Goal: Information Seeking & Learning: Learn about a topic

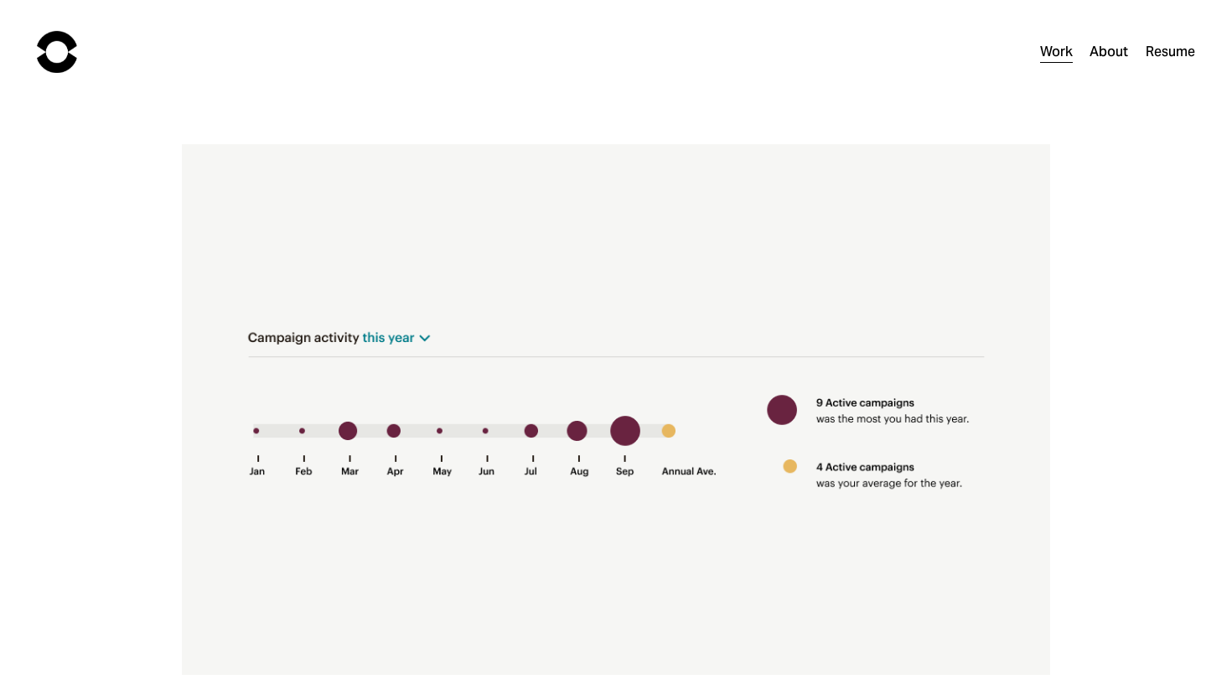
click at [62, 44] on img at bounding box center [57, 52] width 40 height 42
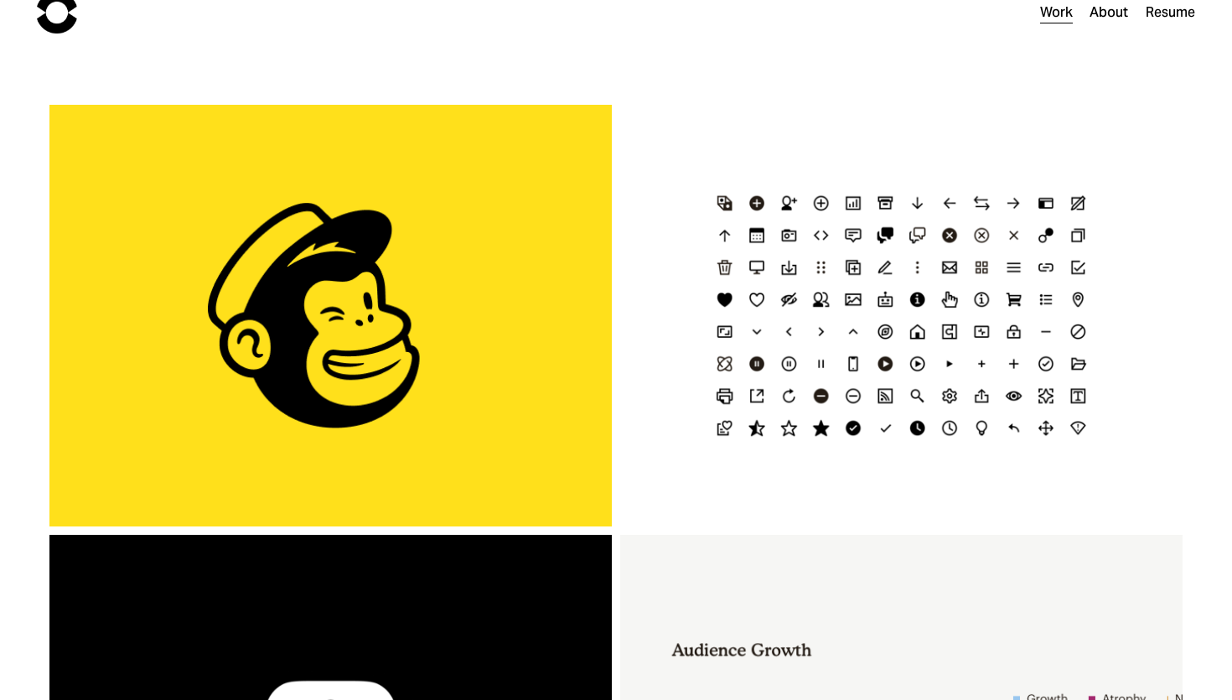
scroll to position [52, 0]
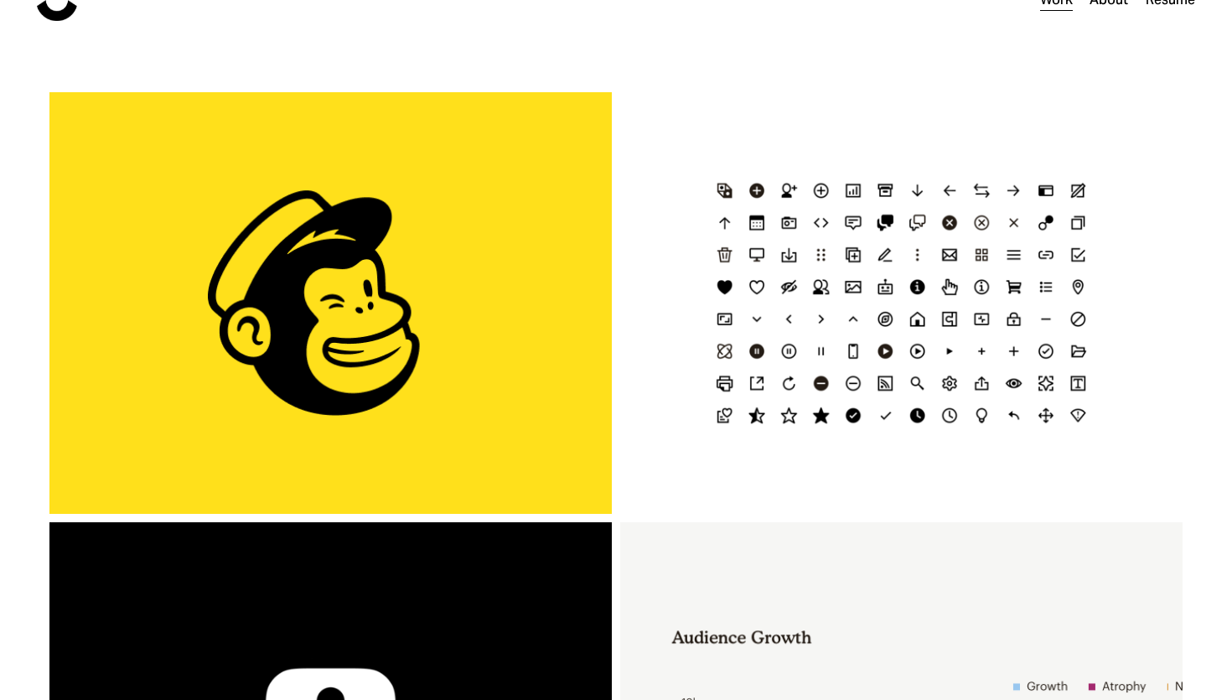
click at [476, 284] on h3 "1 Click Automations" at bounding box center [331, 303] width 484 height 38
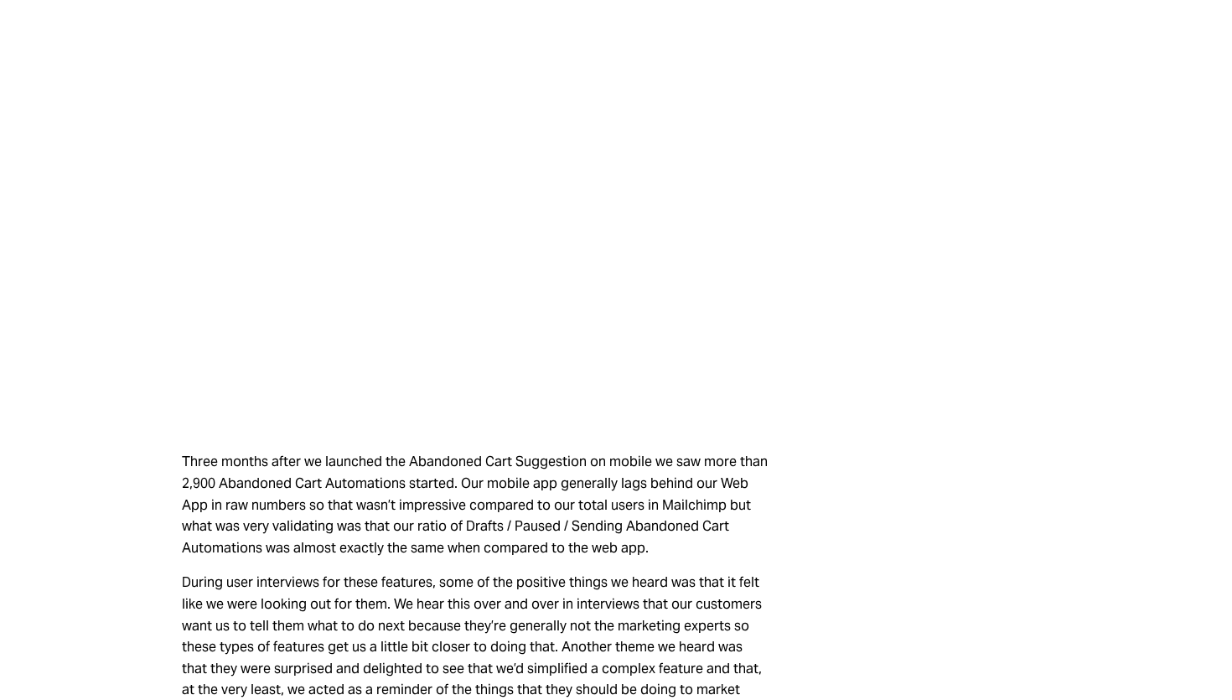
scroll to position [6170, 0]
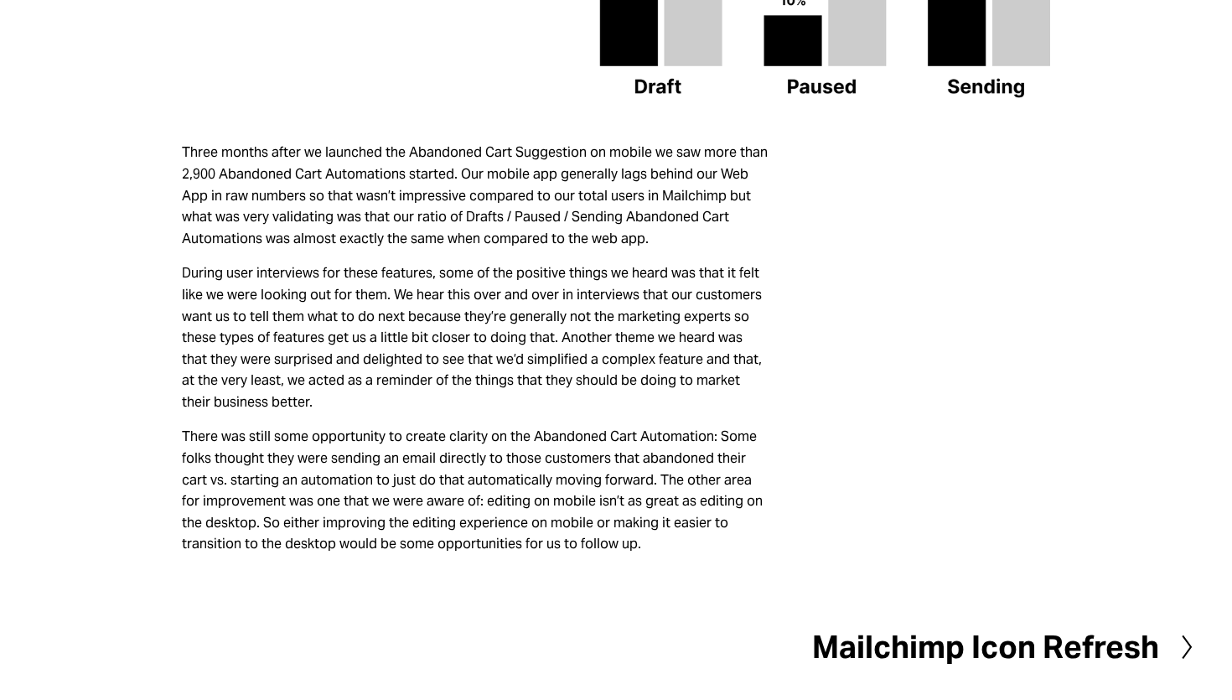
click at [931, 640] on h2 "Mailchimp Icon Refresh" at bounding box center [985, 647] width 347 height 31
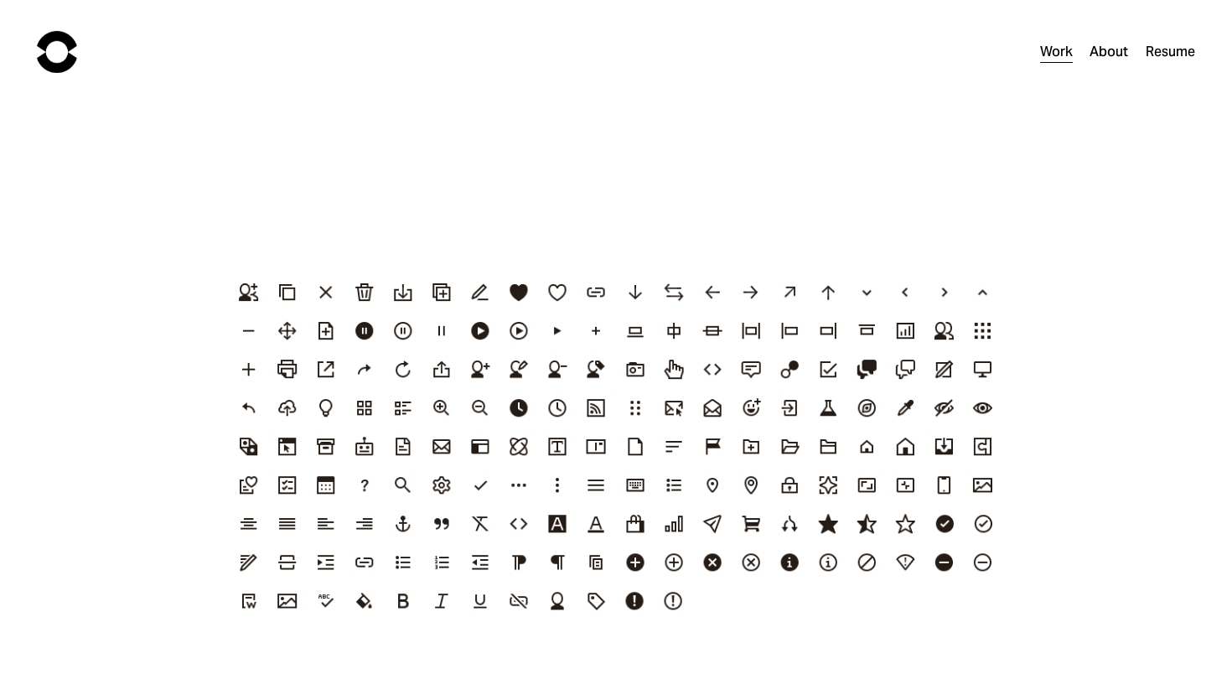
click at [1189, 54] on link "Resume" at bounding box center [1170, 51] width 49 height 24
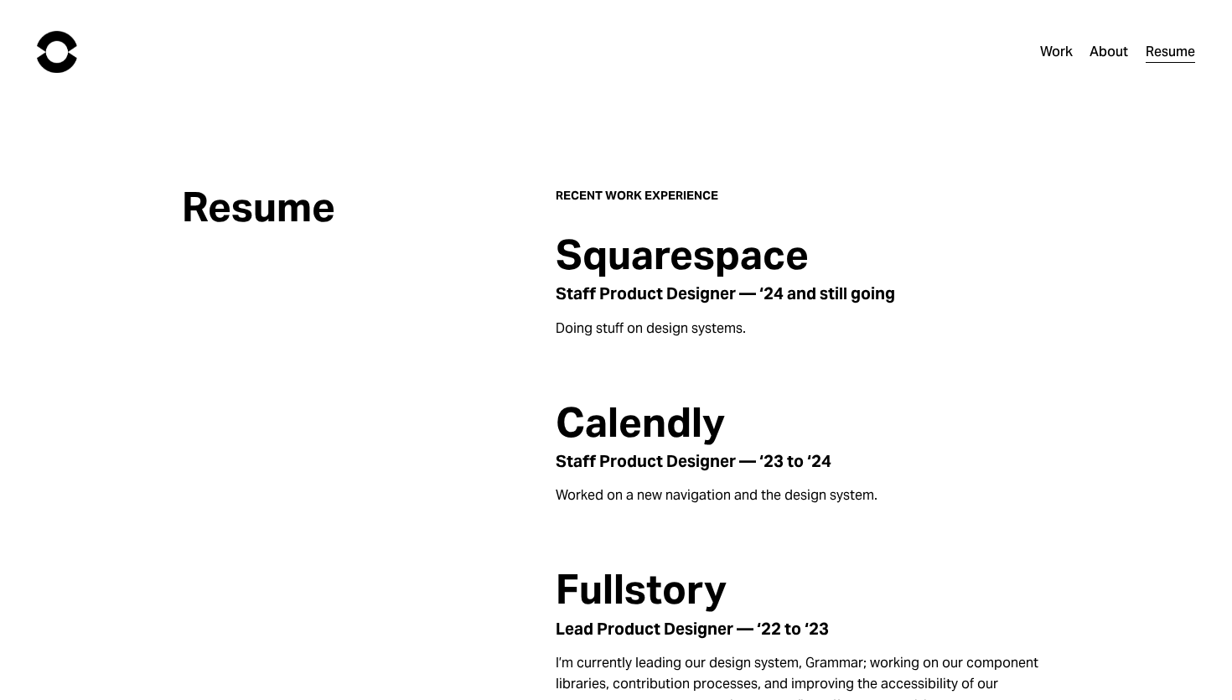
click at [752, 278] on h2 "Squarespace" at bounding box center [803, 255] width 495 height 44
drag, startPoint x: 730, startPoint y: 315, endPoint x: 804, endPoint y: 309, distance: 74.0
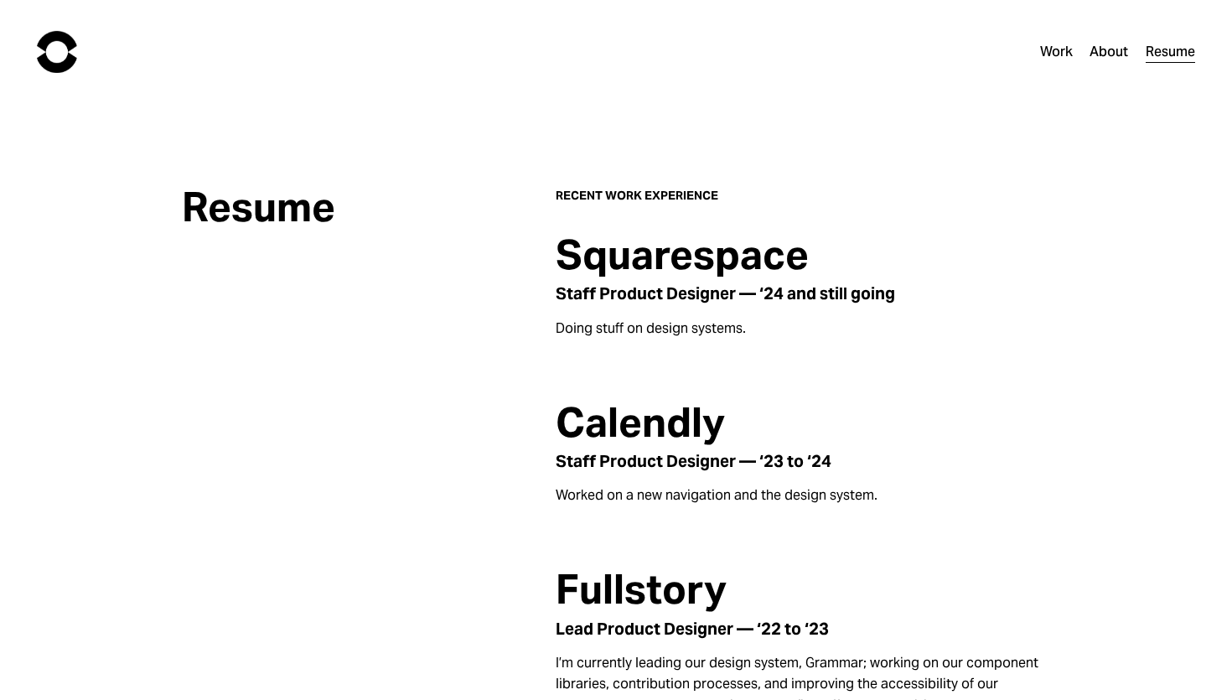
click at [744, 294] on h4 "Staff Product Designer — ‘24 and still going" at bounding box center [803, 293] width 495 height 19
click at [710, 260] on h2 "Squarespace" at bounding box center [803, 255] width 495 height 44
click at [1093, 47] on link "About" at bounding box center [1109, 51] width 39 height 24
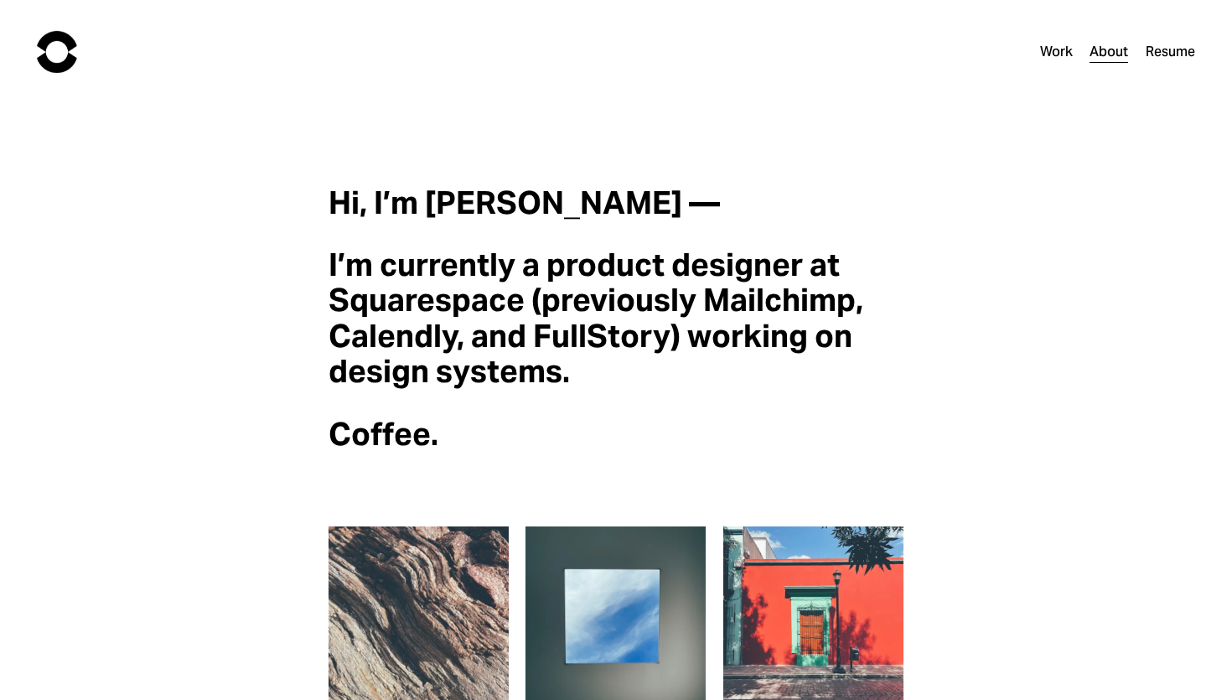
click at [1183, 54] on link "Resume" at bounding box center [1170, 51] width 49 height 24
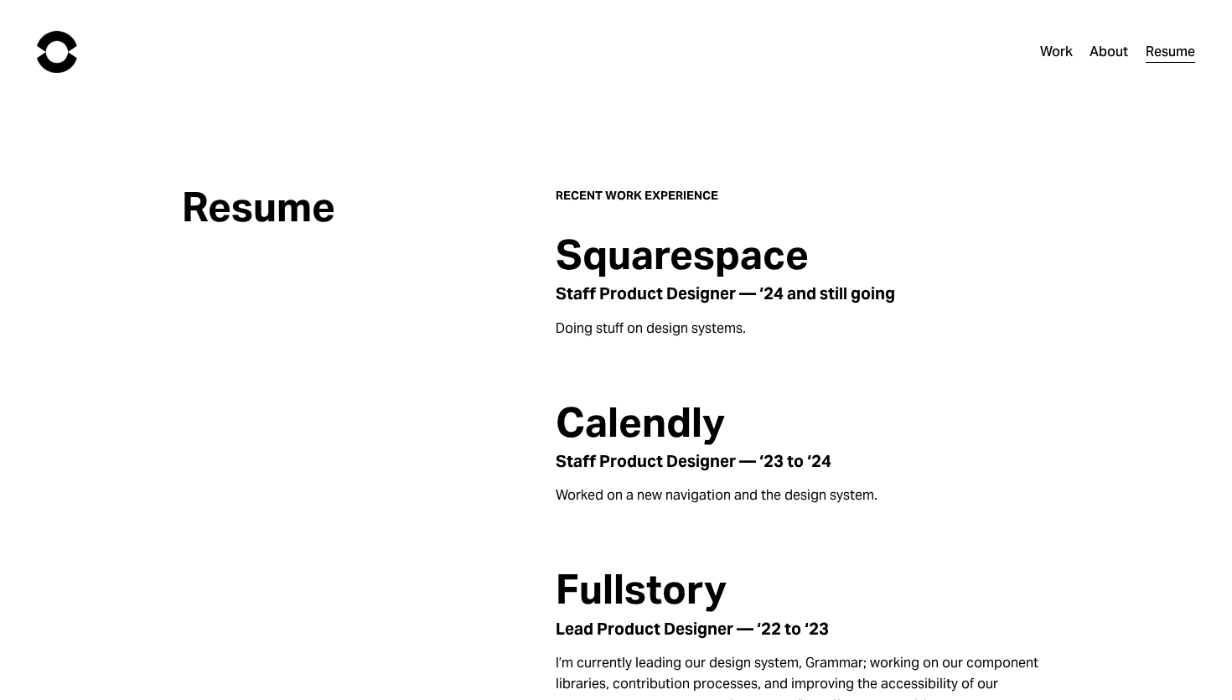
click at [1128, 60] on nav "Work About Resume" at bounding box center [1117, 51] width 155 height 24
click at [1108, 57] on link "About" at bounding box center [1109, 51] width 39 height 24
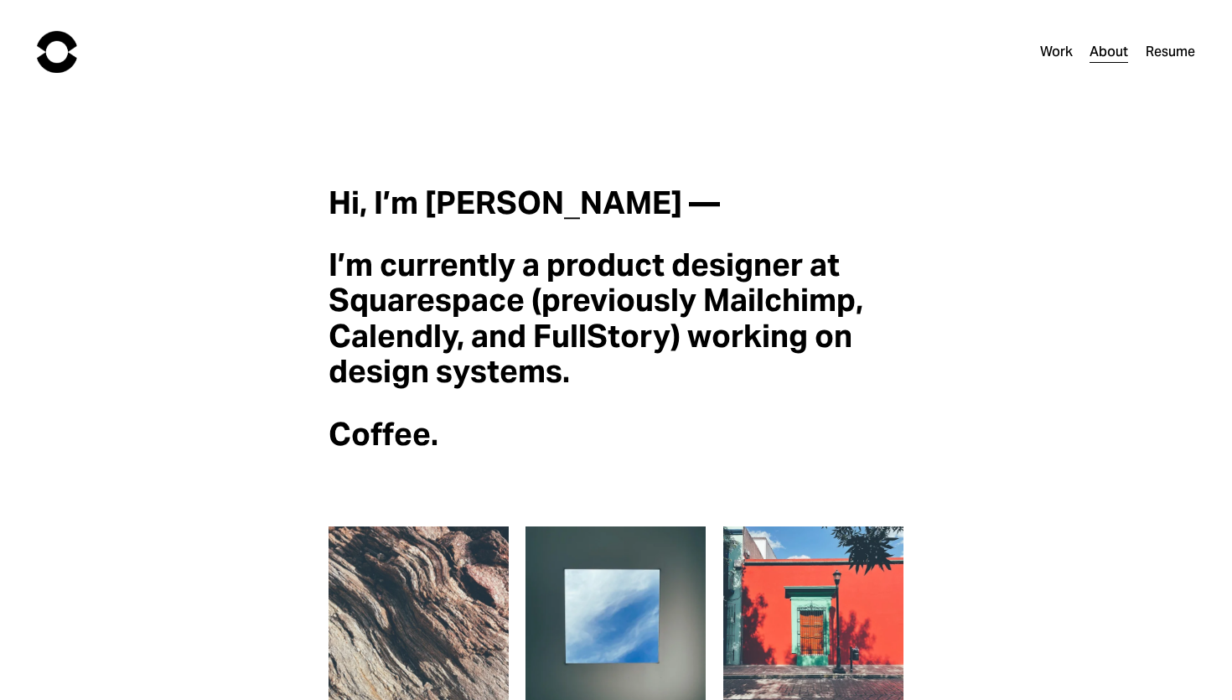
click at [1061, 41] on link "Work" at bounding box center [1056, 51] width 33 height 24
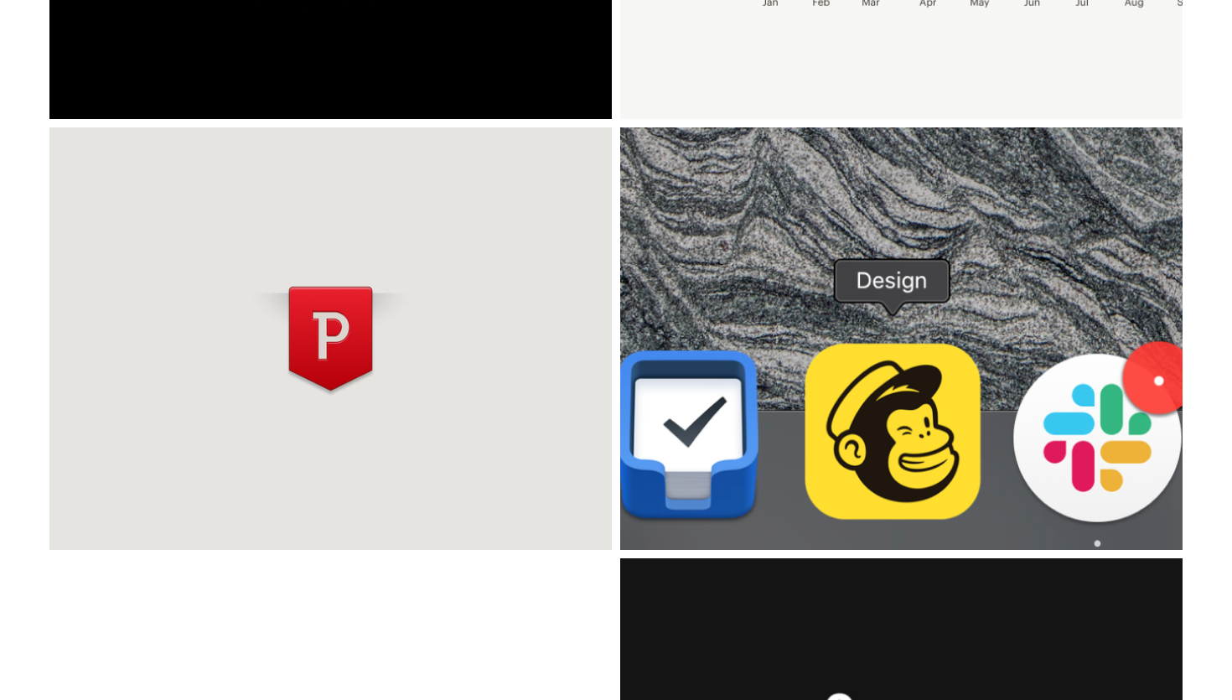
scroll to position [885, 0]
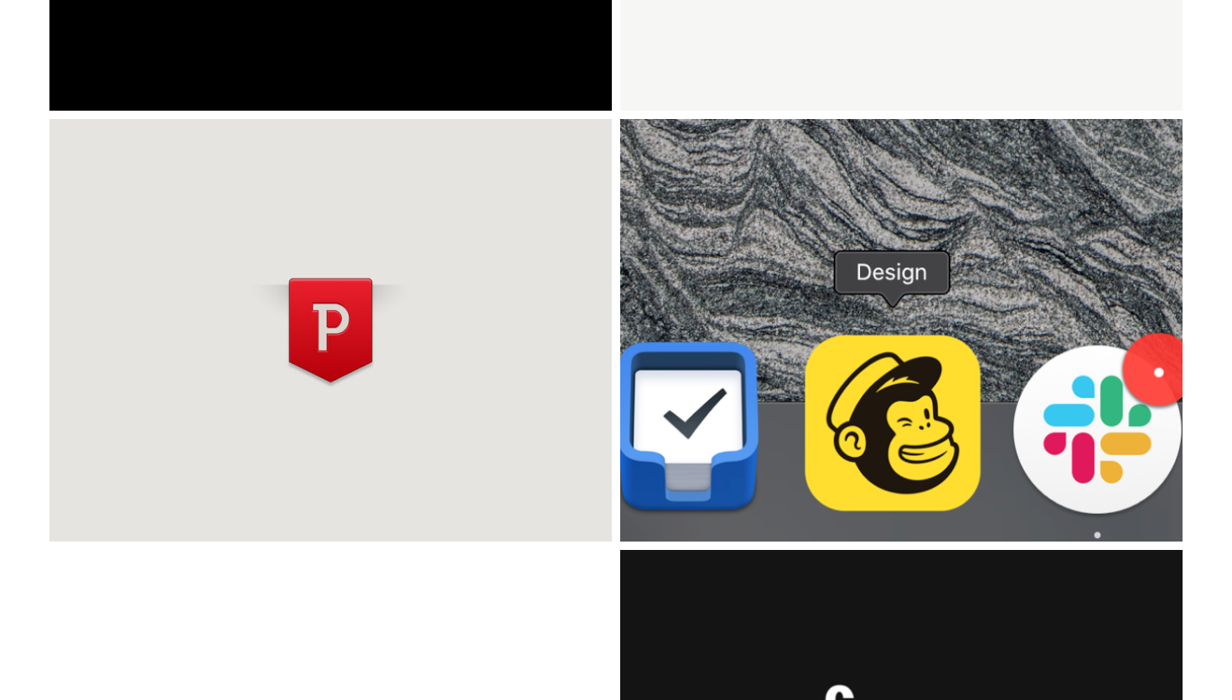
click at [788, 324] on h3 "Mailchimp Mac App" at bounding box center [902, 331] width 484 height 38
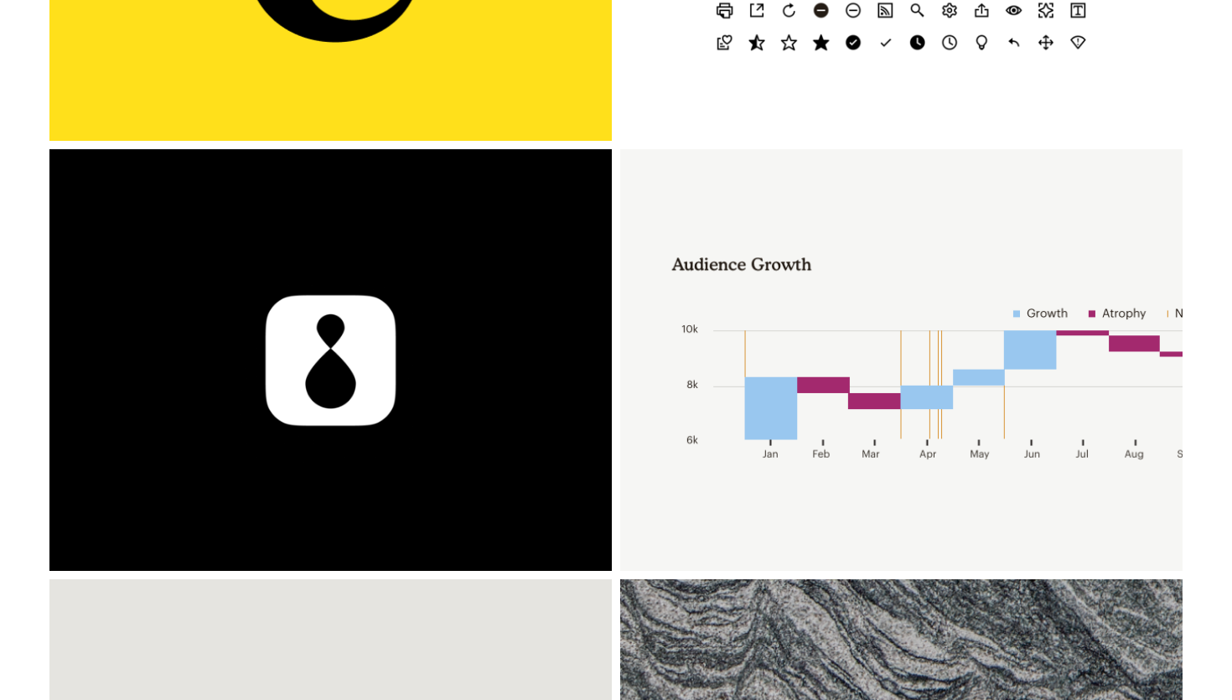
scroll to position [423, 0]
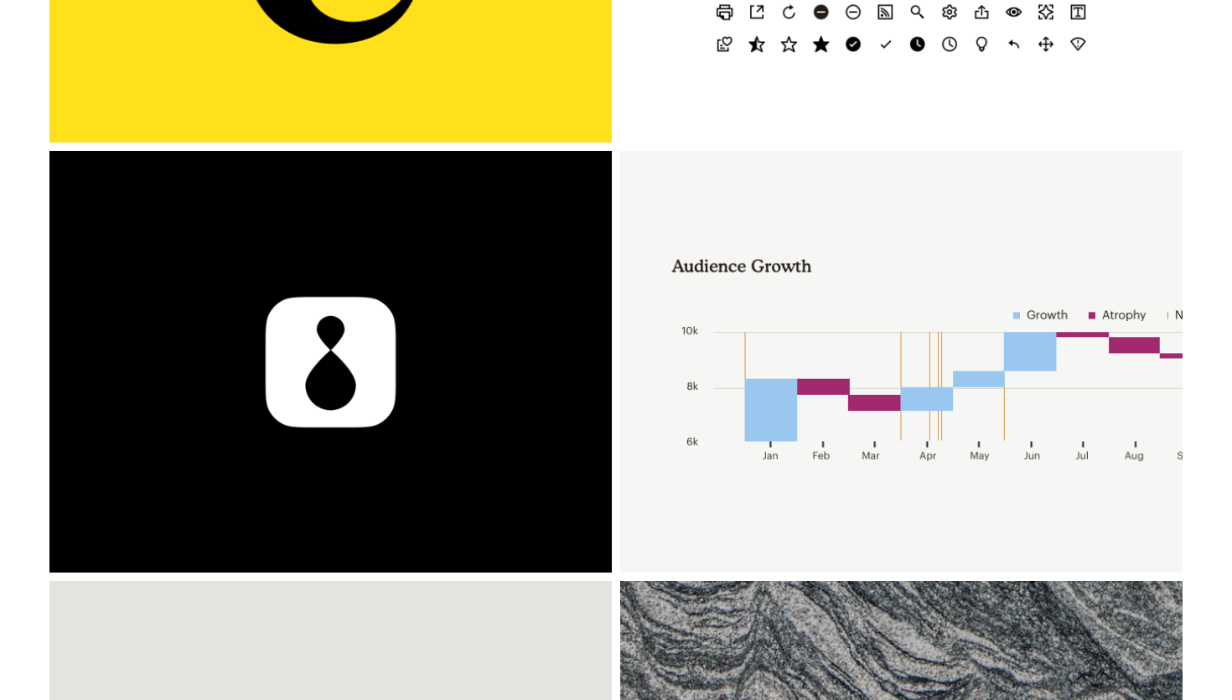
click at [464, 416] on div "Povr" at bounding box center [330, 362] width 563 height 422
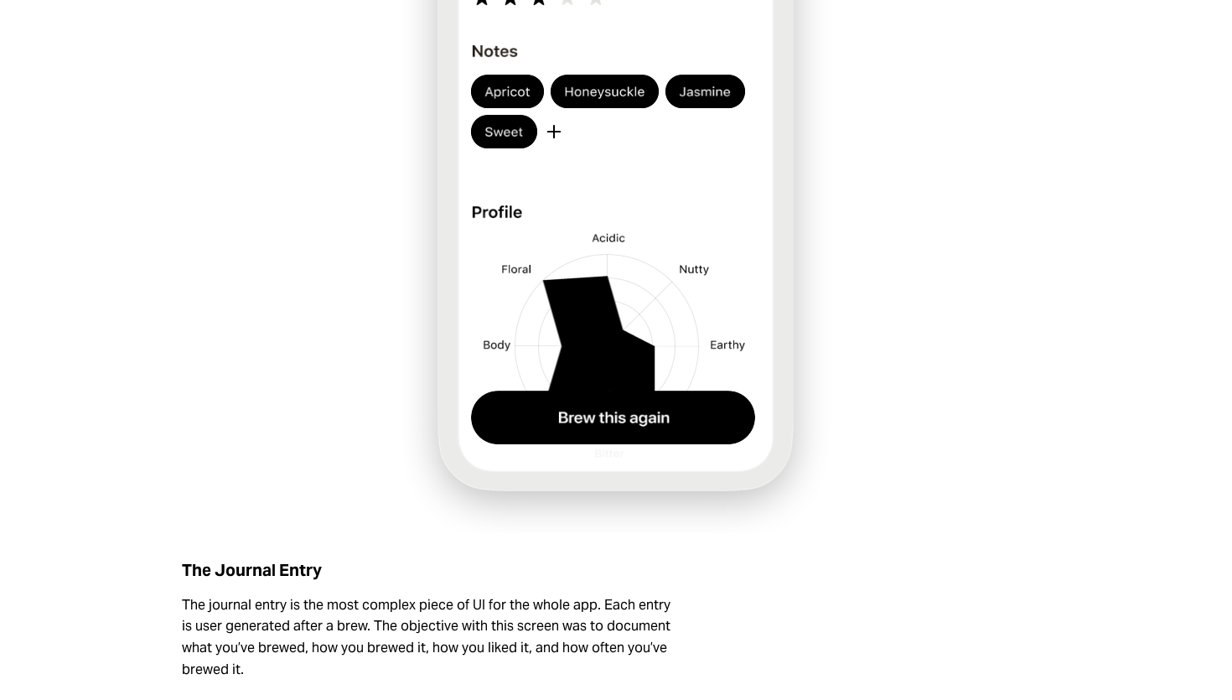
scroll to position [3358, 0]
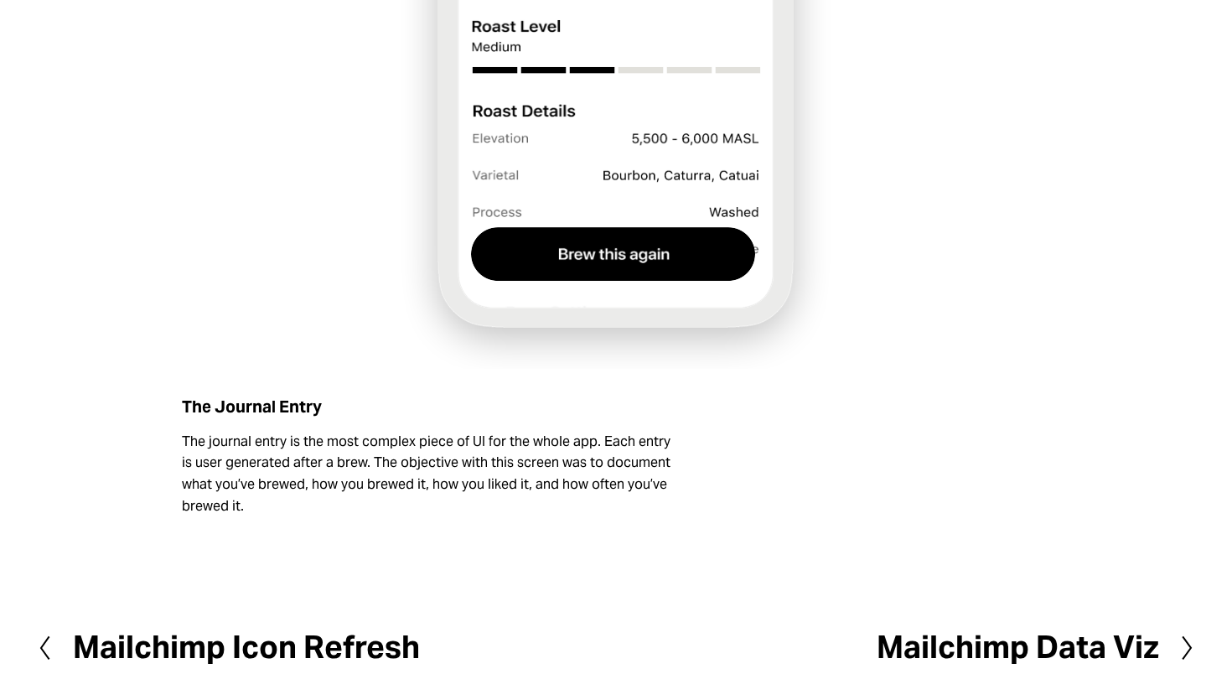
click at [972, 653] on h2 "Mailchimp Data Viz" at bounding box center [1018, 647] width 283 height 31
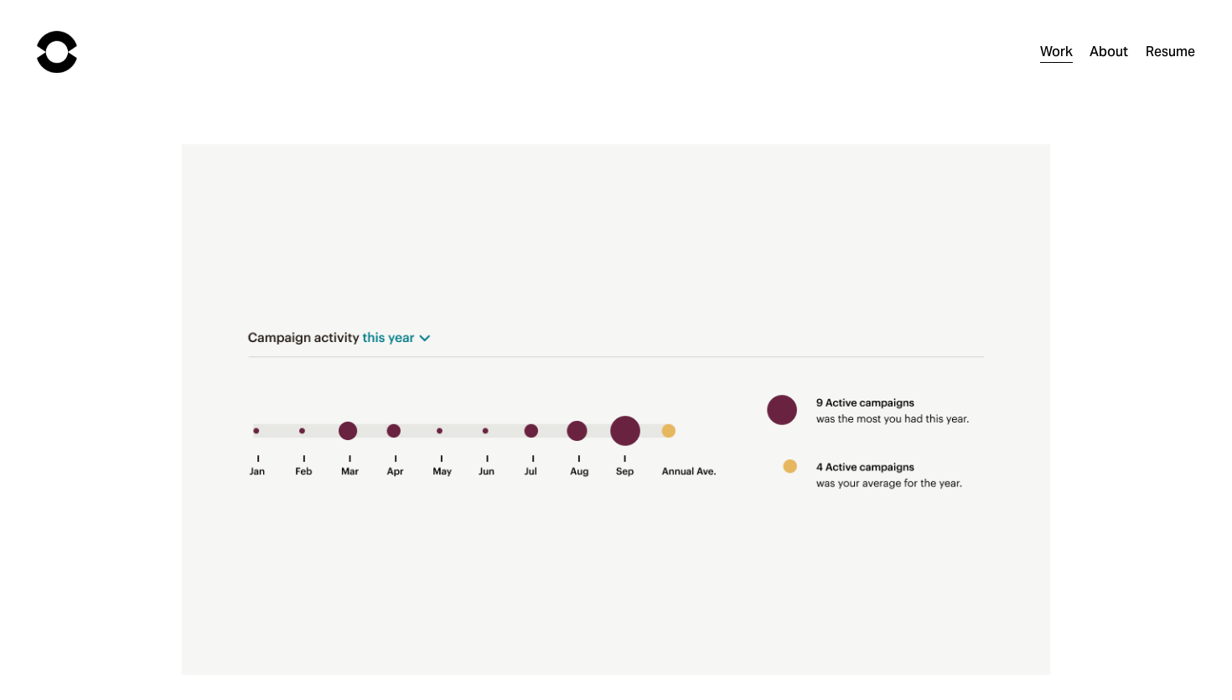
click at [1060, 59] on link "Work" at bounding box center [1056, 51] width 33 height 24
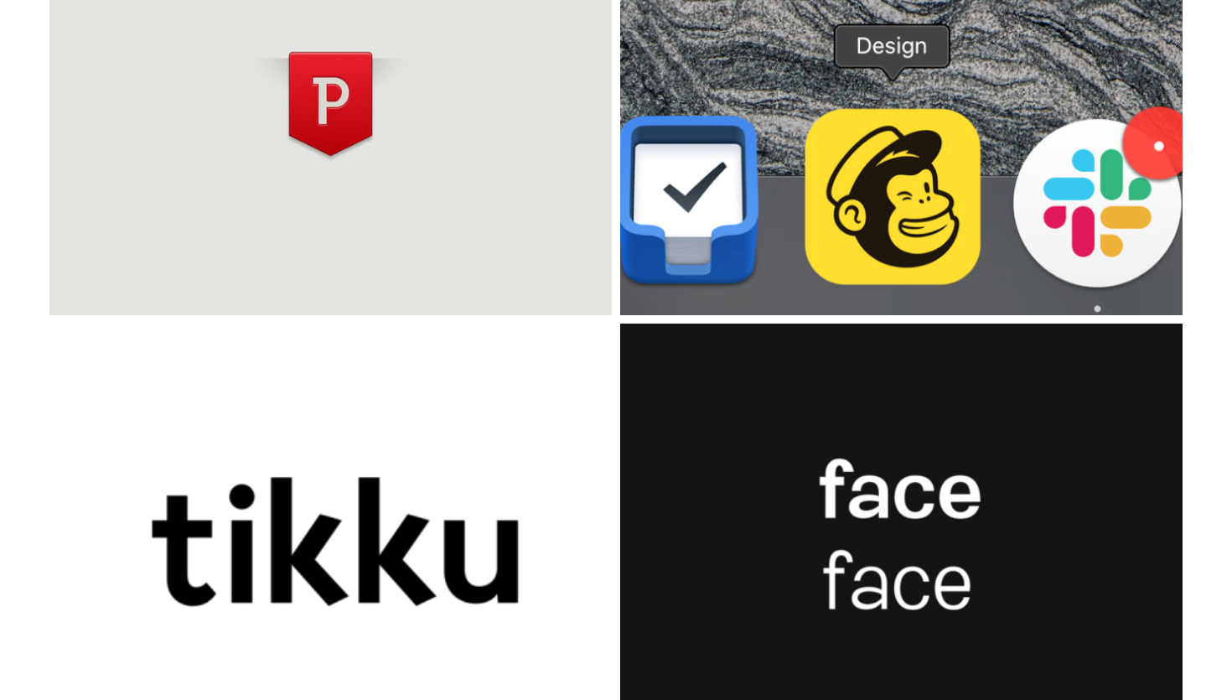
scroll to position [1197, 0]
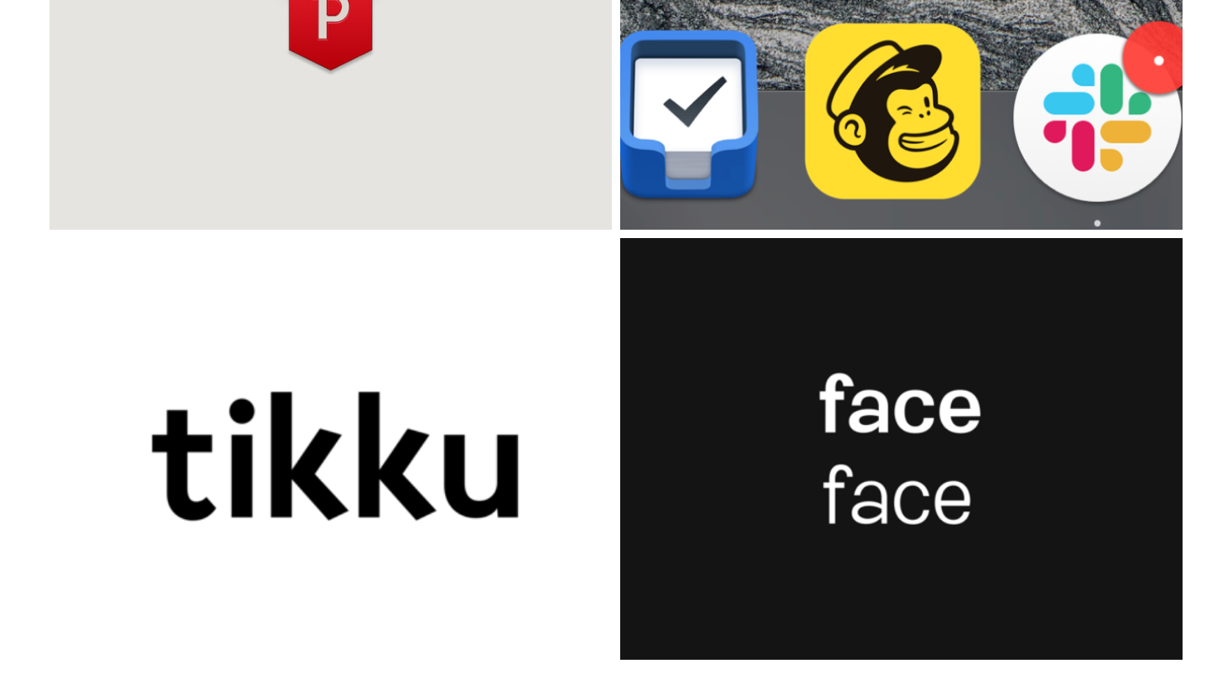
click at [921, 430] on h3 "Misc." at bounding box center [902, 449] width 484 height 38
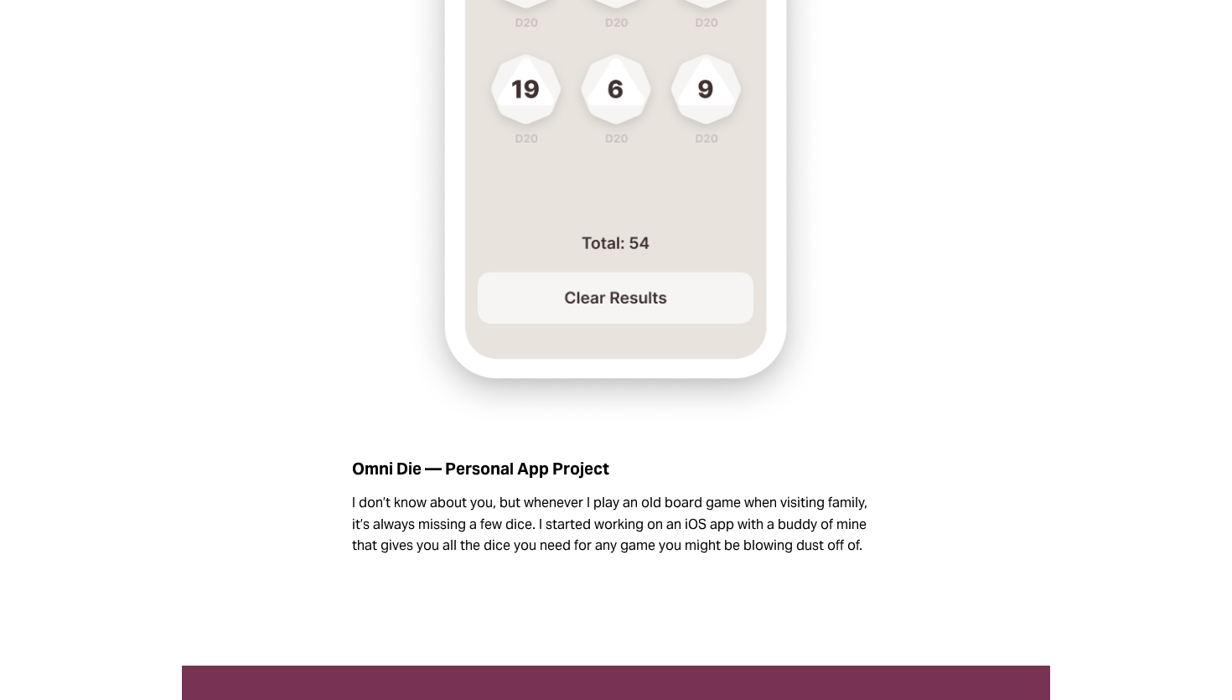
drag, startPoint x: 1074, startPoint y: 296, endPoint x: 1232, endPoint y: 301, distance: 157.7
click at [1074, 296] on div "Face — Typeface After building out all of the latin letters for another typefac…" at bounding box center [616, 441] width 1232 height 4363
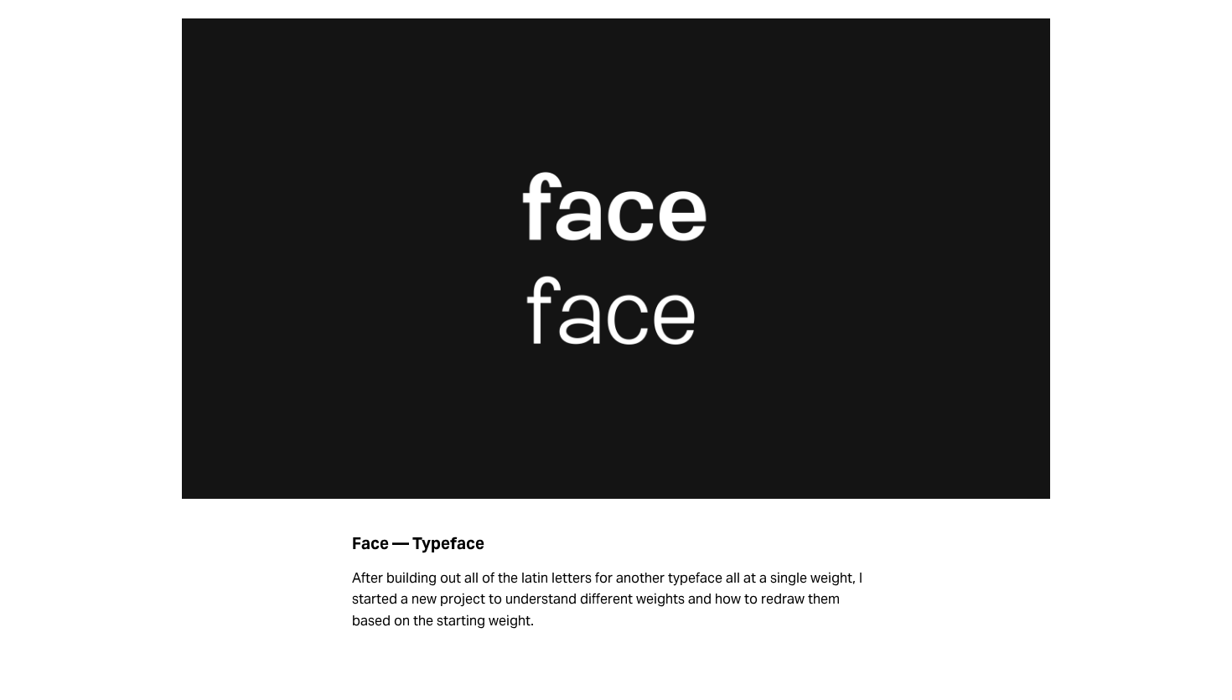
scroll to position [153, 0]
